Goal: Task Accomplishment & Management: Manage account settings

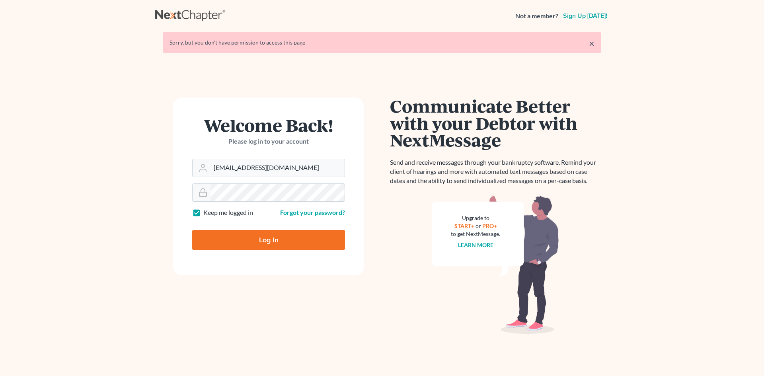
type input "Thinking..."
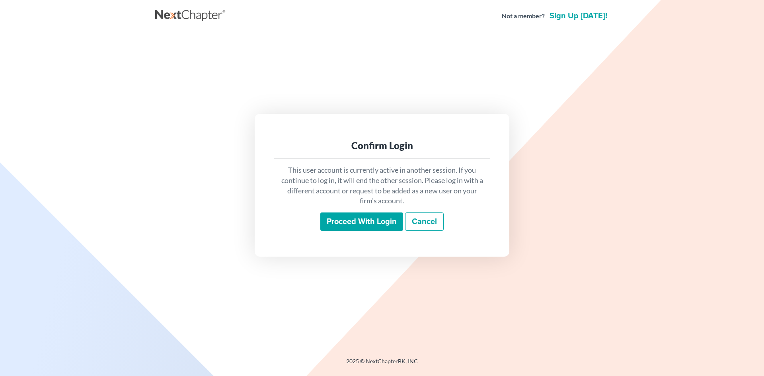
click at [354, 222] on input "Proceed with login" at bounding box center [361, 221] width 83 height 18
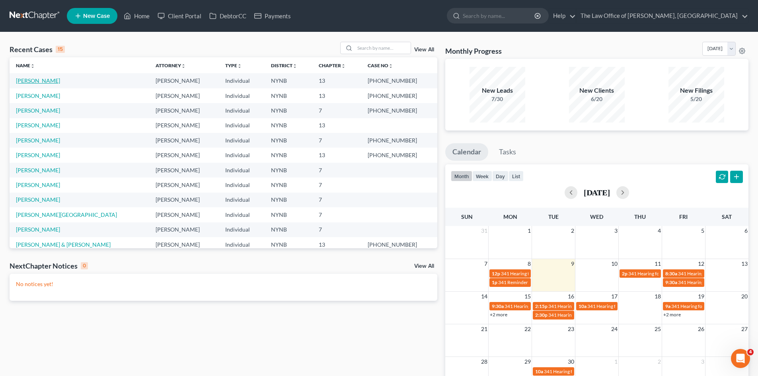
click at [40, 79] on link "Francis, Robert" at bounding box center [38, 80] width 44 height 7
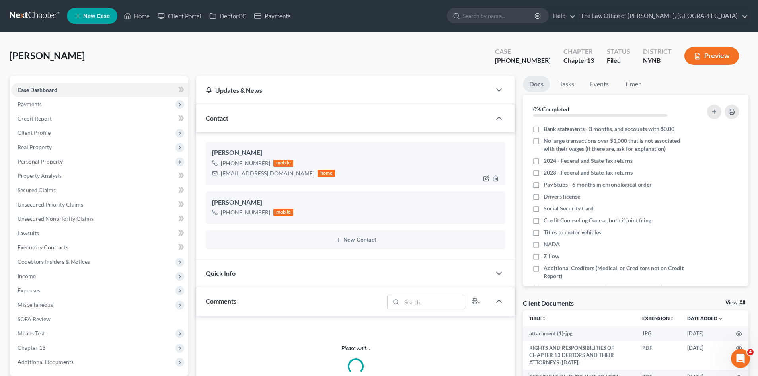
click at [210, 152] on div "Robert Francis +1 (518) 265-3474 mobile bobb2511@gmail.com home" at bounding box center [356, 163] width 300 height 43
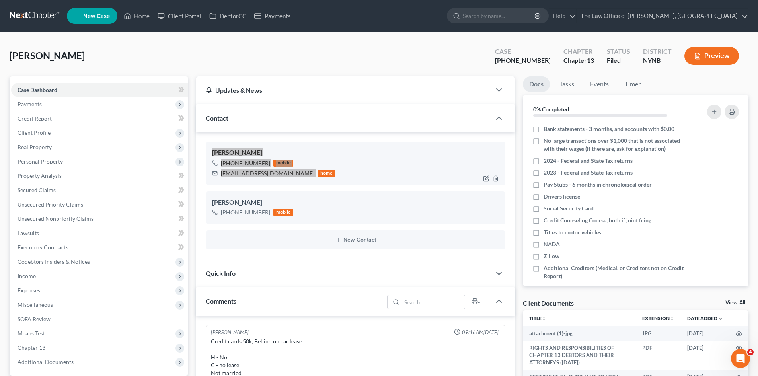
scroll to position [419, 0]
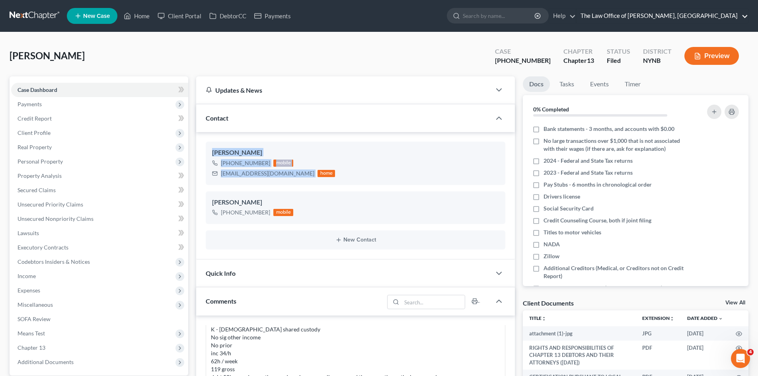
click at [719, 14] on link "The Law Office of Christiaan Van Niekerk, PLLC" at bounding box center [661, 16] width 171 height 14
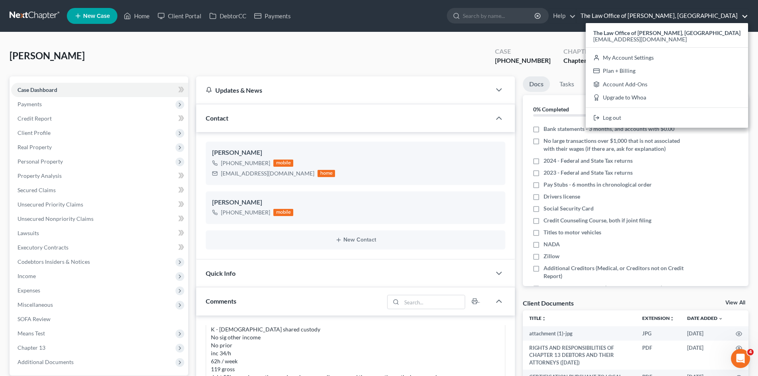
click at [438, 54] on div "Francis, Robert Upgraded Case 25-10986-1 Chapter Chapter 13 Status Filed Distri…" at bounding box center [379, 59] width 739 height 35
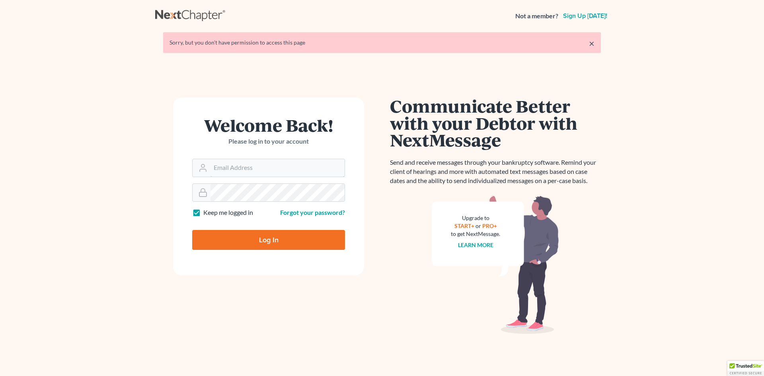
type input "[EMAIL_ADDRESS][DOMAIN_NAME]"
click at [281, 236] on input "Log In" at bounding box center [268, 240] width 153 height 20
type input "Thinking..."
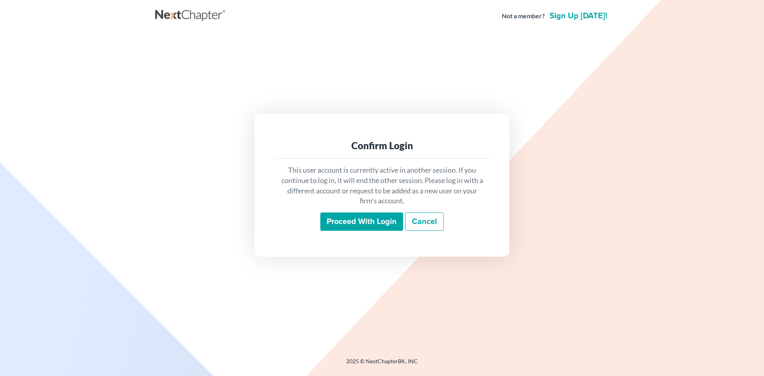
click at [363, 225] on input "Proceed with login" at bounding box center [361, 221] width 83 height 18
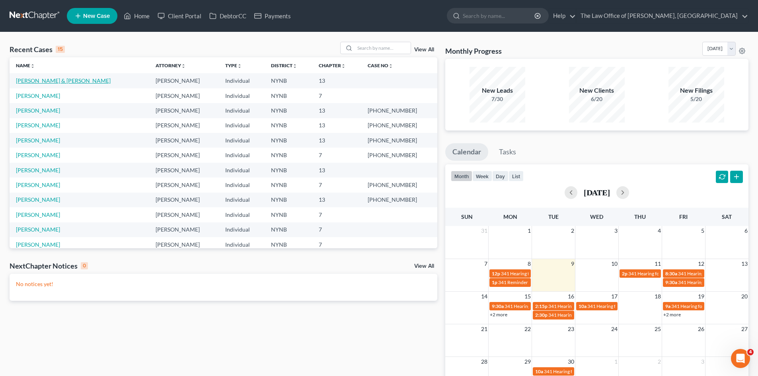
click at [71, 83] on link "Clark, Christopher & Shauna" at bounding box center [63, 80] width 95 height 7
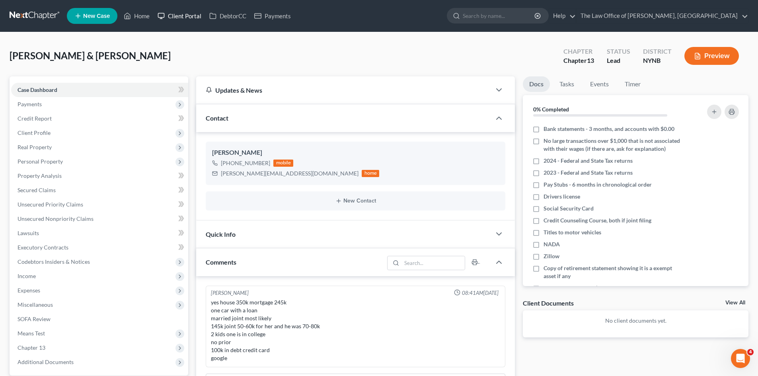
click at [177, 18] on link "Client Portal" at bounding box center [180, 16] width 52 height 14
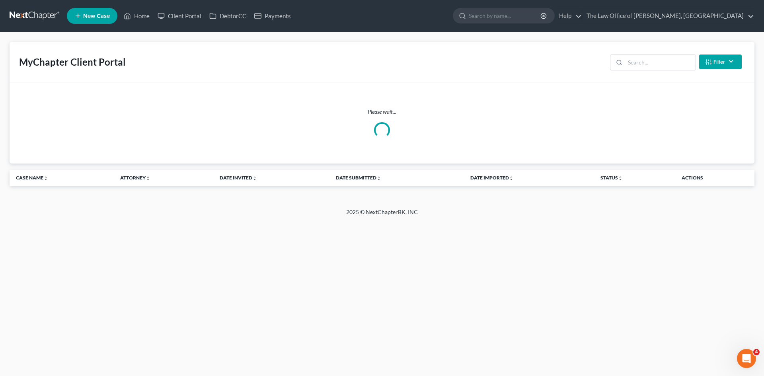
click at [649, 70] on div "Filter Status Filter... Invited With Payment Invited Without Payment Invited Pa…" at bounding box center [676, 61] width 138 height 21
click at [647, 64] on input "search" at bounding box center [660, 62] width 70 height 15
type input "clark"
click at [639, 65] on input "search" at bounding box center [660, 62] width 70 height 15
type input "[PERSON_NAME]"
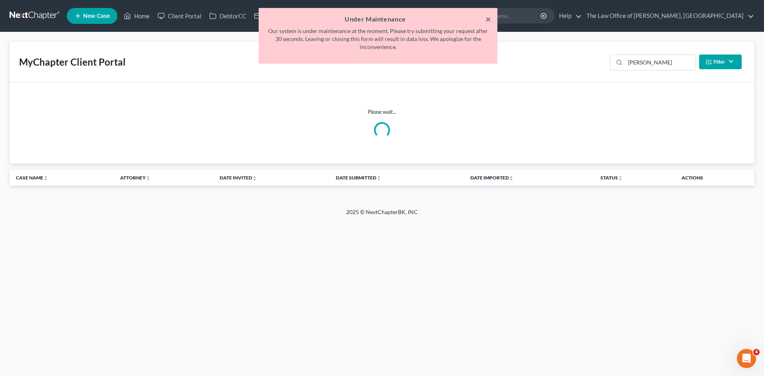
click at [490, 17] on button "×" at bounding box center [488, 19] width 6 height 10
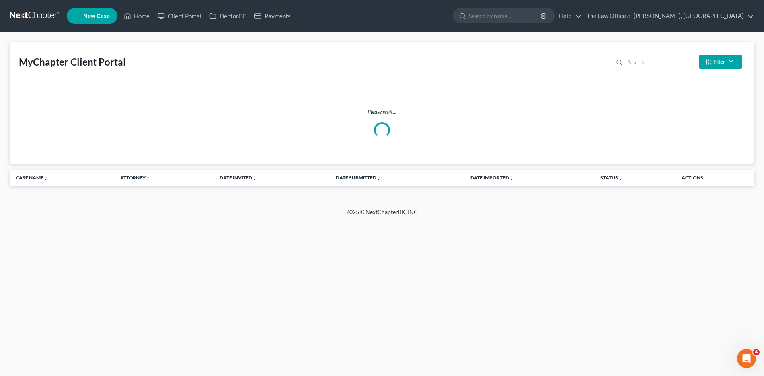
click at [680, 93] on div "Please wait..." at bounding box center [382, 122] width 745 height 81
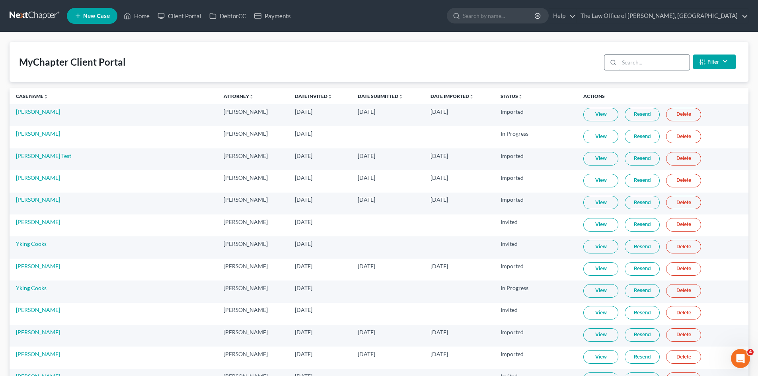
click at [628, 58] on input "search" at bounding box center [654, 62] width 70 height 15
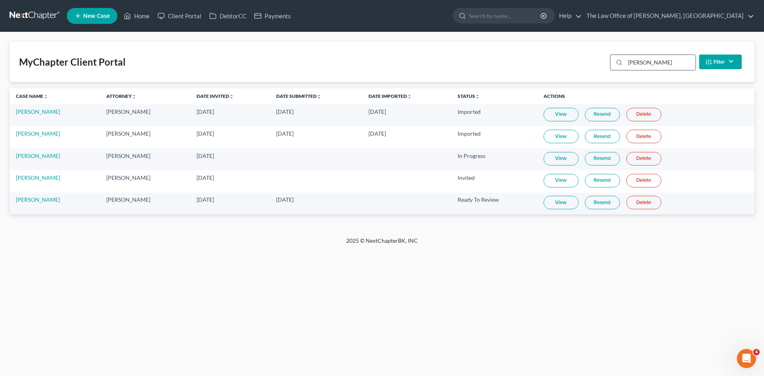
type input "[PERSON_NAME]"
click at [544, 214] on td "View Resend Delete" at bounding box center [645, 204] width 217 height 22
click at [563, 203] on link "View" at bounding box center [560, 203] width 35 height 14
click at [44, 202] on link "[PERSON_NAME]" at bounding box center [38, 199] width 44 height 7
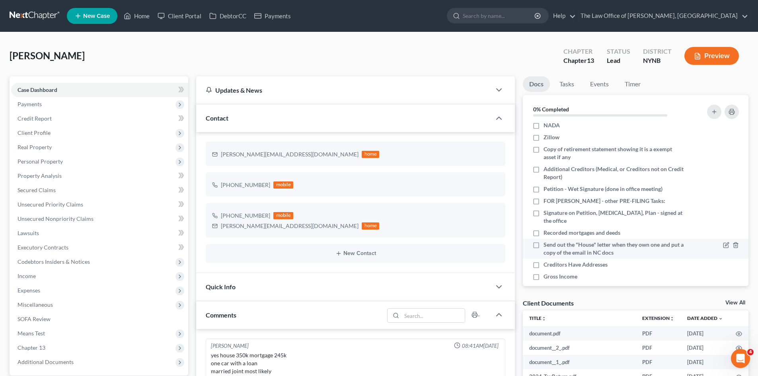
scroll to position [119, 0]
drag, startPoint x: 732, startPoint y: 302, endPoint x: 697, endPoint y: 284, distance: 39.3
click at [732, 302] on link "View All" at bounding box center [735, 303] width 20 height 6
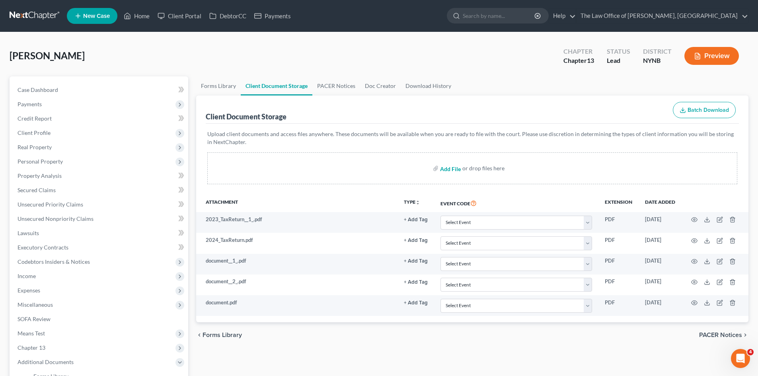
click at [453, 168] on input "file" at bounding box center [449, 168] width 19 height 14
type input "C:\fakepath\[PERSON_NAME] pays_000226.pdf"
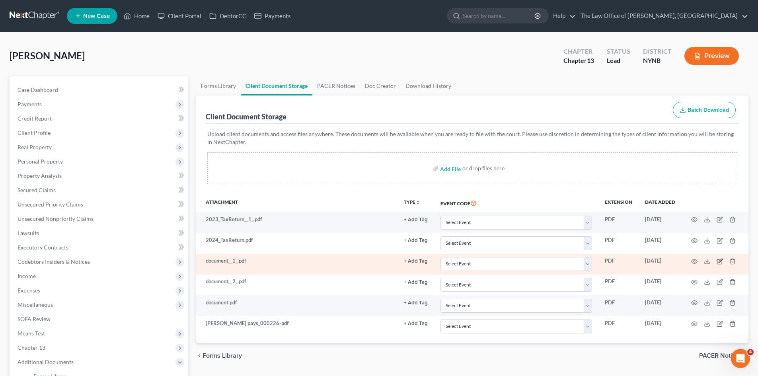
click at [722, 263] on icon "button" at bounding box center [719, 261] width 5 height 5
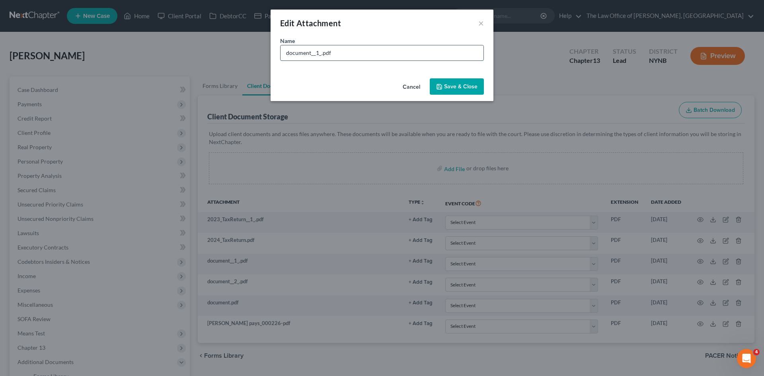
click at [327, 52] on input "document__1_.pdf" at bounding box center [381, 52] width 203 height 15
type input "bank st 2"
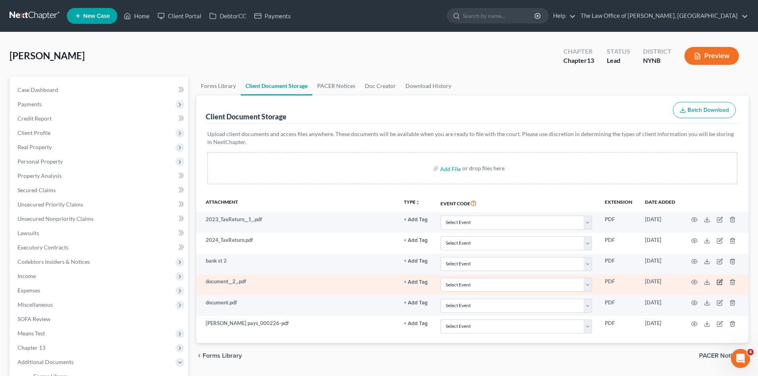
click at [716, 282] on icon "button" at bounding box center [719, 282] width 6 height 6
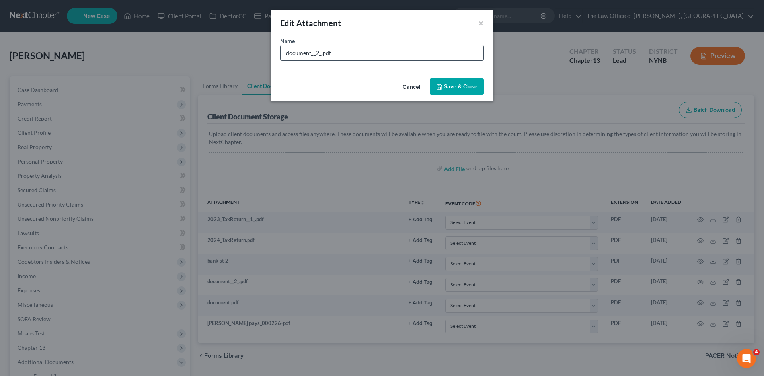
click at [306, 55] on input "document__2_.pdf" at bounding box center [381, 52] width 203 height 15
type input "bank st 3"
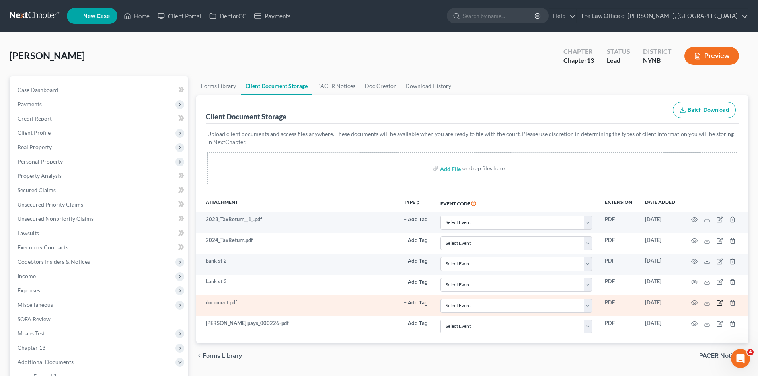
click at [720, 305] on icon "button" at bounding box center [719, 303] width 6 height 6
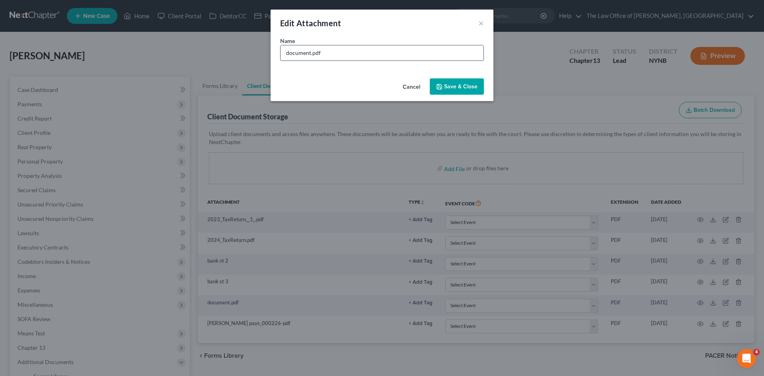
click at [292, 47] on input "document.pdf" at bounding box center [381, 52] width 203 height 15
click at [292, 48] on input "document.pdf" at bounding box center [381, 52] width 203 height 15
type input "bank st 1"
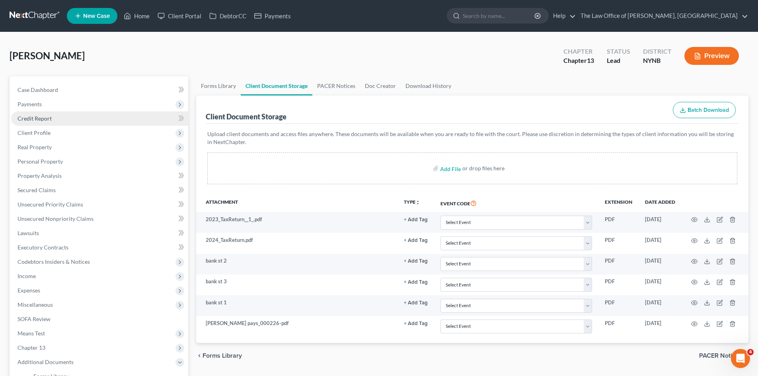
click at [96, 124] on link "Credit Report" at bounding box center [99, 118] width 177 height 14
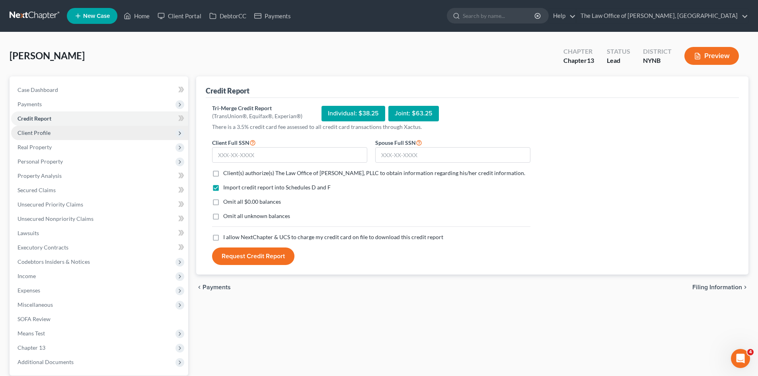
click at [83, 135] on span "Client Profile" at bounding box center [99, 133] width 177 height 14
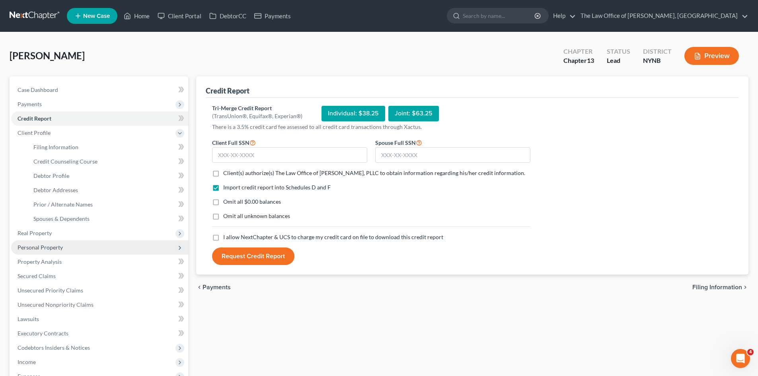
click at [33, 242] on span "Personal Property" at bounding box center [99, 247] width 177 height 14
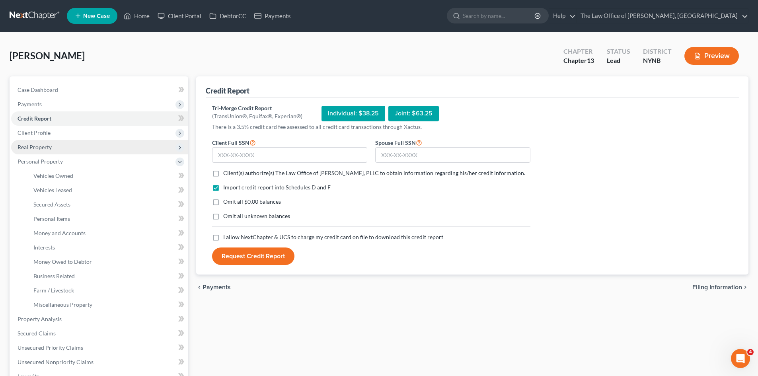
click at [61, 148] on span "Real Property" at bounding box center [99, 147] width 177 height 14
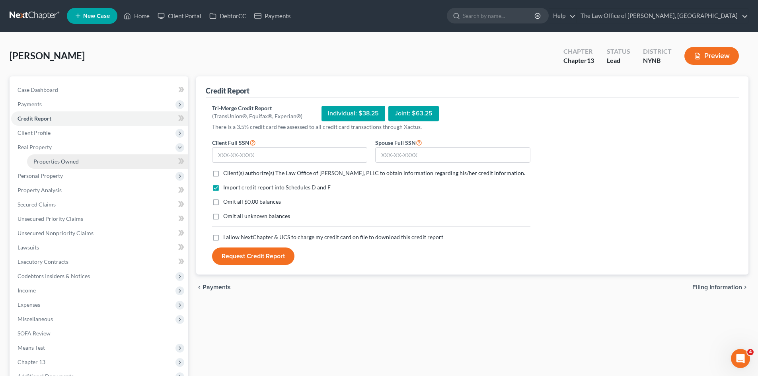
click at [58, 163] on span "Properties Owned" at bounding box center [55, 161] width 45 height 7
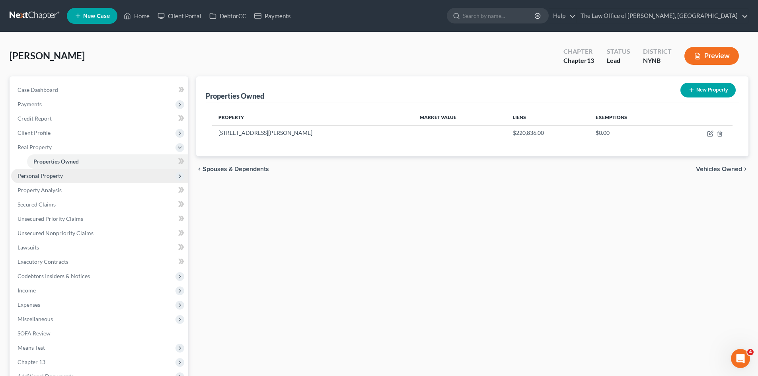
click at [61, 179] on span "Personal Property" at bounding box center [40, 175] width 45 height 7
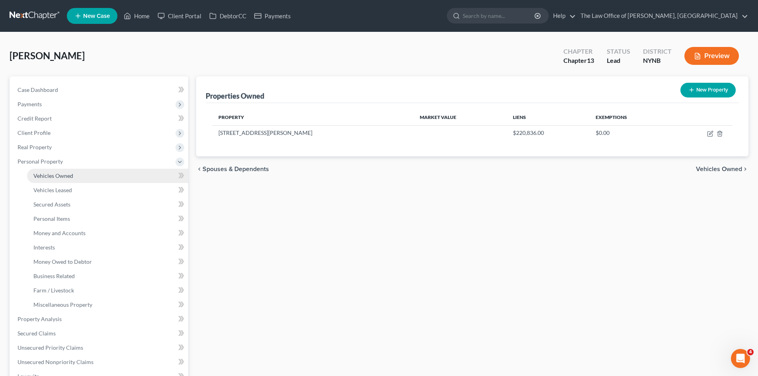
click at [67, 173] on span "Vehicles Owned" at bounding box center [53, 175] width 40 height 7
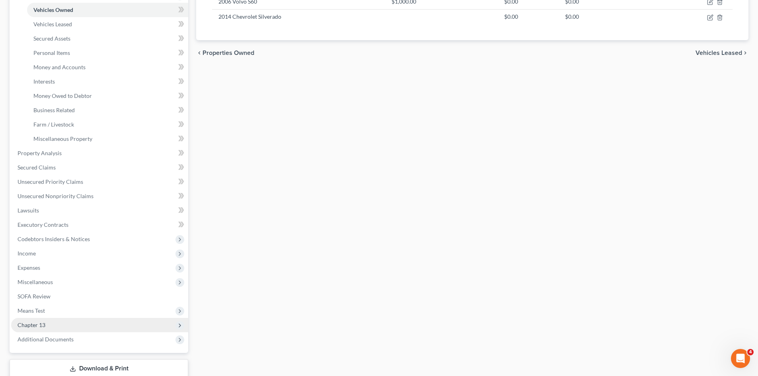
scroll to position [198, 0]
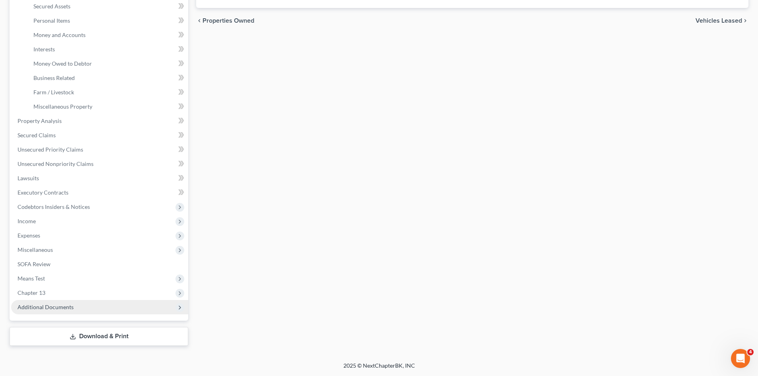
click at [60, 306] on span "Additional Documents" at bounding box center [46, 307] width 56 height 7
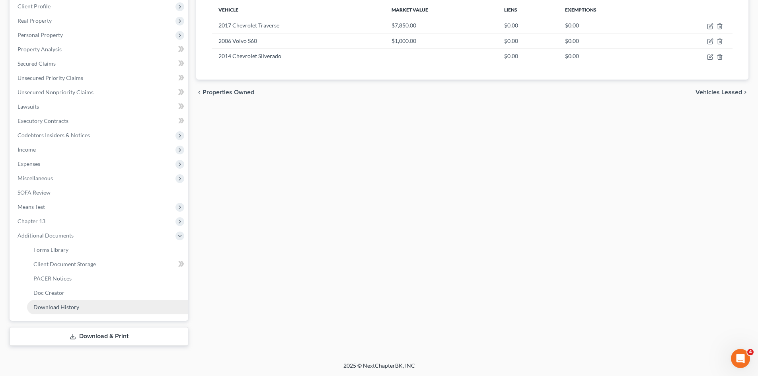
scroll to position [127, 0]
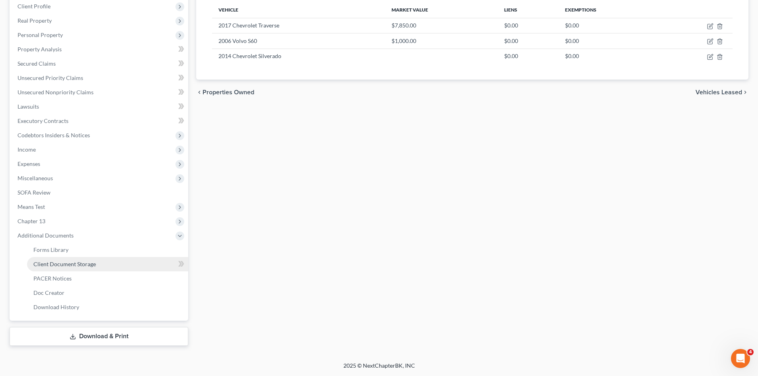
click at [76, 268] on link "Client Document Storage" at bounding box center [107, 264] width 161 height 14
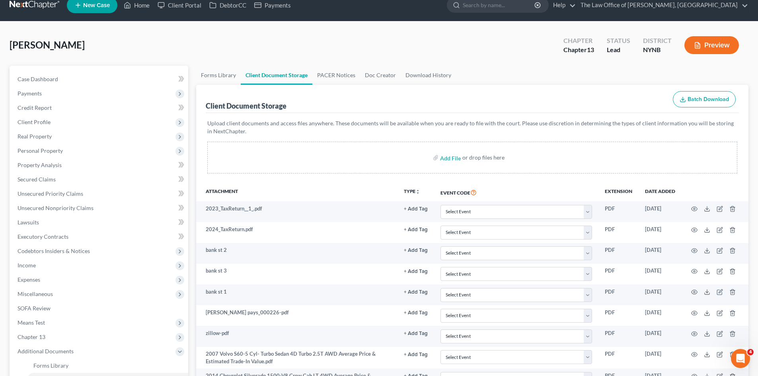
scroll to position [7, 0]
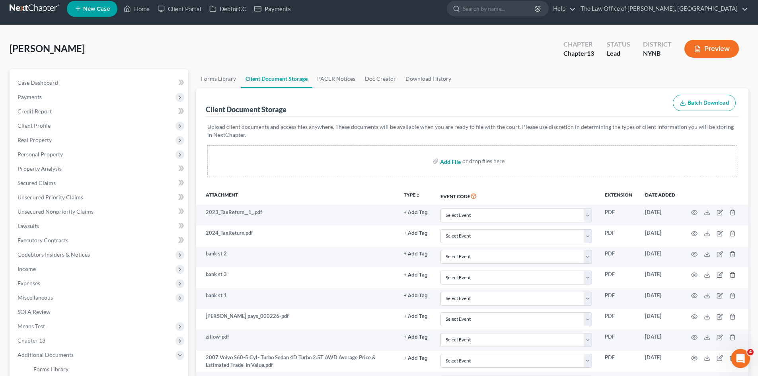
click at [448, 162] on input "file" at bounding box center [449, 161] width 19 height 14
type input "C:\fakepath\[PERSON_NAME] id scsc_000227.pdf"
click at [122, 89] on link "Case Dashboard" at bounding box center [99, 83] width 177 height 14
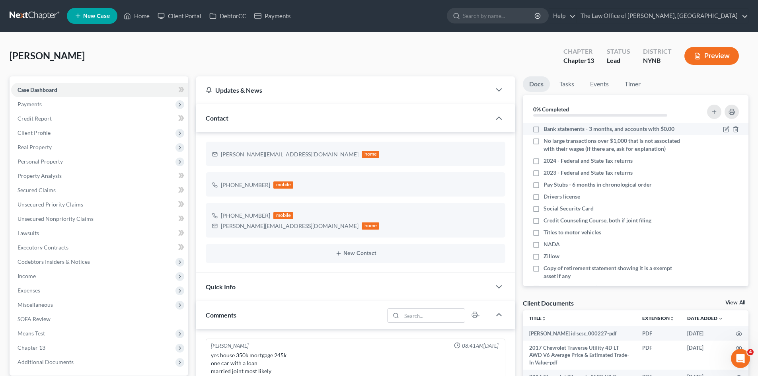
click at [543, 130] on label "Bank statements - 3 months, and accounts with $0.00" at bounding box center [608, 129] width 131 height 8
click at [547, 130] on input "Bank statements - 3 months, and accounts with $0.00" at bounding box center [549, 127] width 5 height 5
checkbox input "true"
click at [543, 165] on label "2024 - Federal and State Tax returns" at bounding box center [587, 161] width 89 height 8
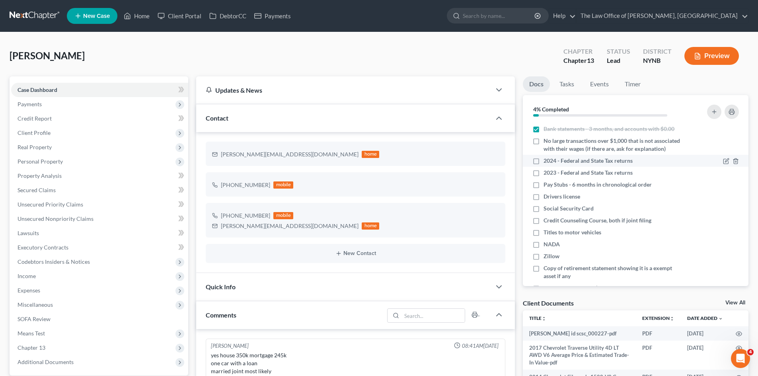
click at [547, 162] on input "2024 - Federal and State Tax returns" at bounding box center [549, 159] width 5 height 5
checkbox input "true"
click at [543, 177] on label "2023 - Federal and State Tax returns" at bounding box center [587, 173] width 89 height 8
click at [547, 174] on input "2023 - Federal and State Tax returns" at bounding box center [549, 171] width 5 height 5
checkbox input "true"
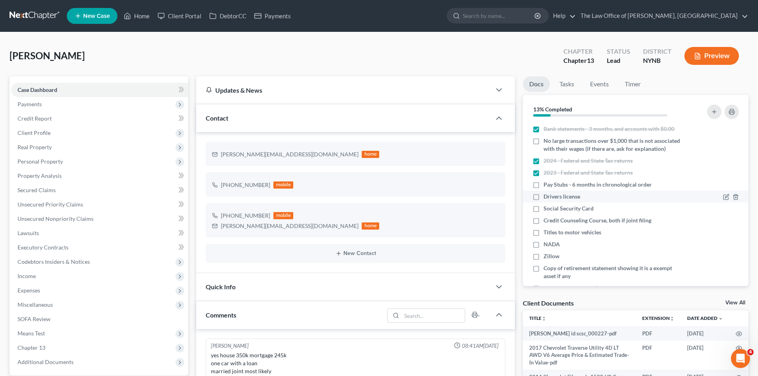
click at [543, 201] on label "Drivers license" at bounding box center [561, 197] width 37 height 8
click at [547, 198] on input "Drivers license" at bounding box center [549, 195] width 5 height 5
checkbox input "true"
click at [543, 212] on label "Social Security Card" at bounding box center [568, 208] width 50 height 8
click at [547, 210] on input "Social Security Card" at bounding box center [549, 206] width 5 height 5
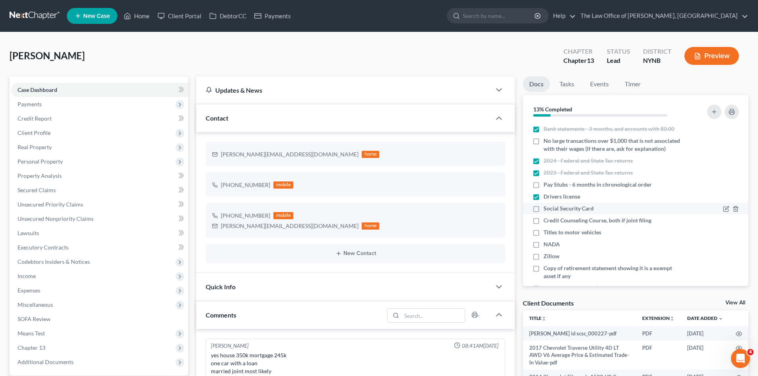
checkbox input "true"
click at [543, 248] on label "NADA" at bounding box center [551, 244] width 16 height 8
click at [547, 245] on input "NADA" at bounding box center [549, 242] width 5 height 5
checkbox input "true"
click at [543, 260] on label "Zillow" at bounding box center [551, 256] width 16 height 8
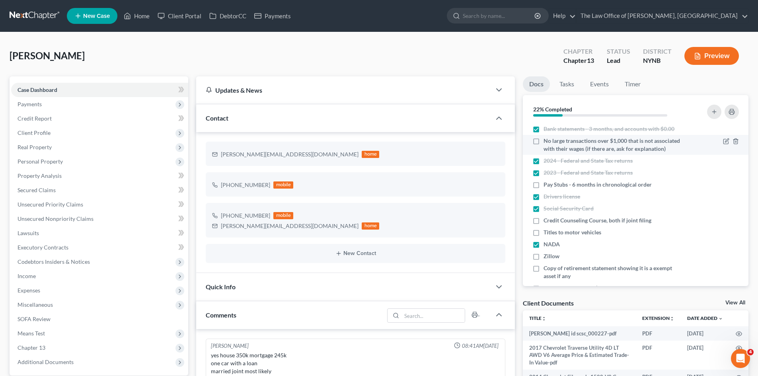
click at [547, 257] on input "Zillow" at bounding box center [549, 254] width 5 height 5
checkbox input "true"
click at [543, 142] on label "No large transactions over $1,000 that is not associated with their wages (if t…" at bounding box center [614, 145] width 142 height 16
click at [547, 142] on input "No large transactions over $1,000 that is not associated with their wages (if t…" at bounding box center [549, 139] width 5 height 5
checkbox input "true"
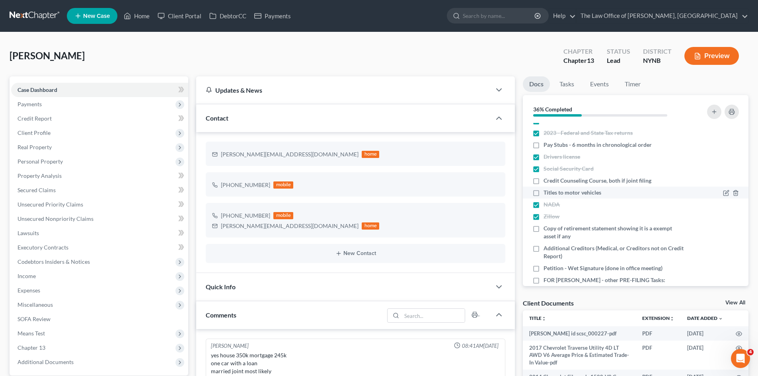
scroll to position [0, 0]
